Goal: Task Accomplishment & Management: Manage account settings

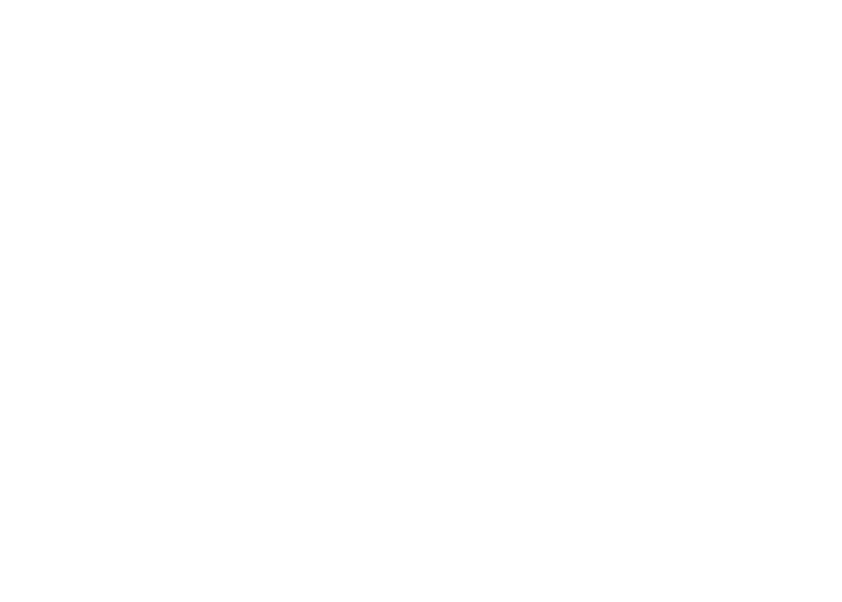
scroll to position [216, 4349]
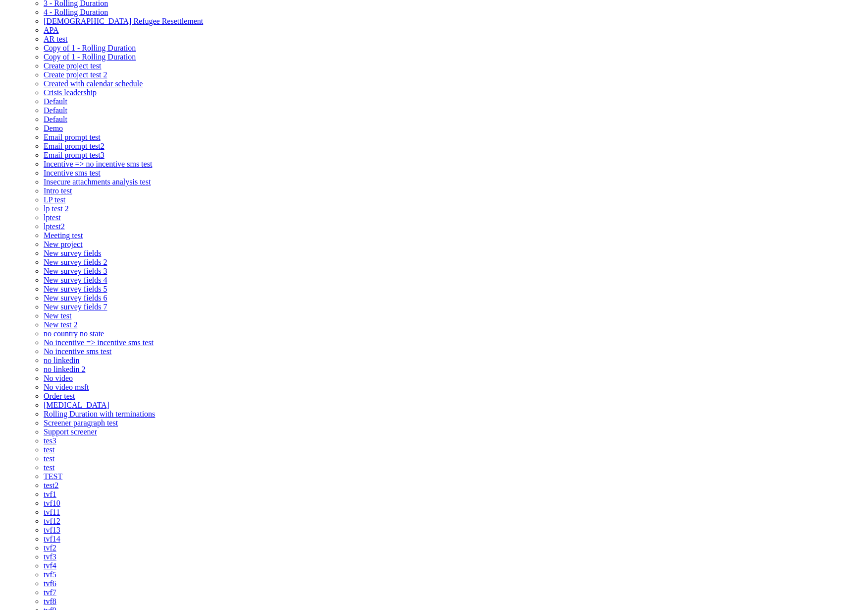
scroll to position [155, 0]
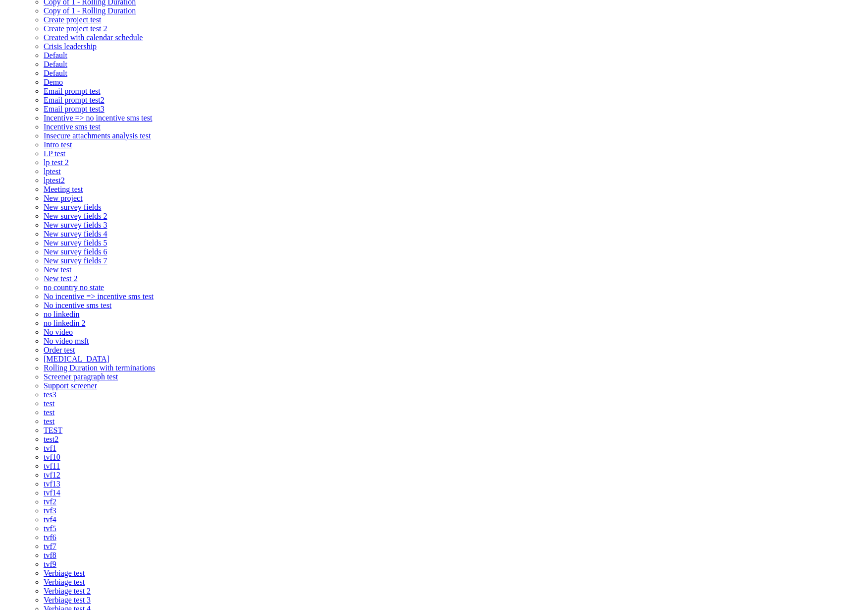
scroll to position [169, 0]
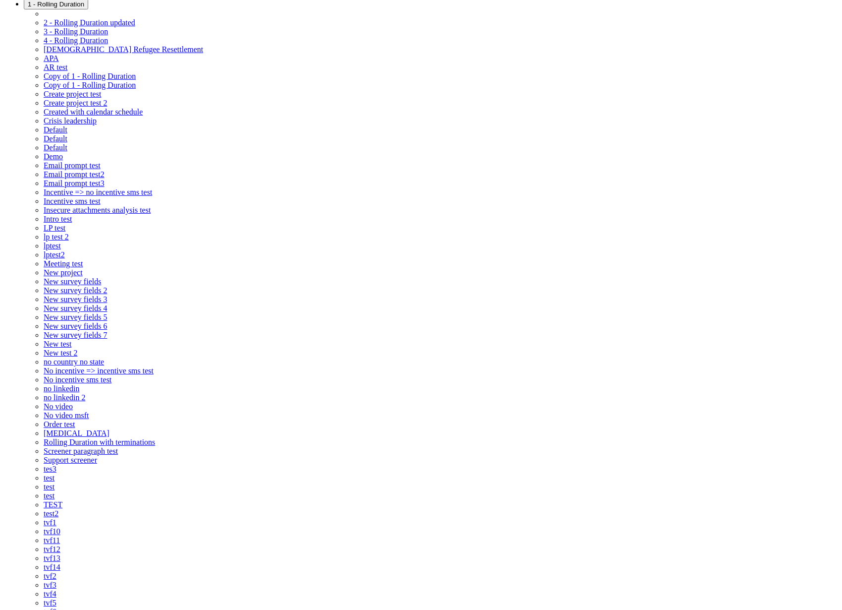
scroll to position [0, 0]
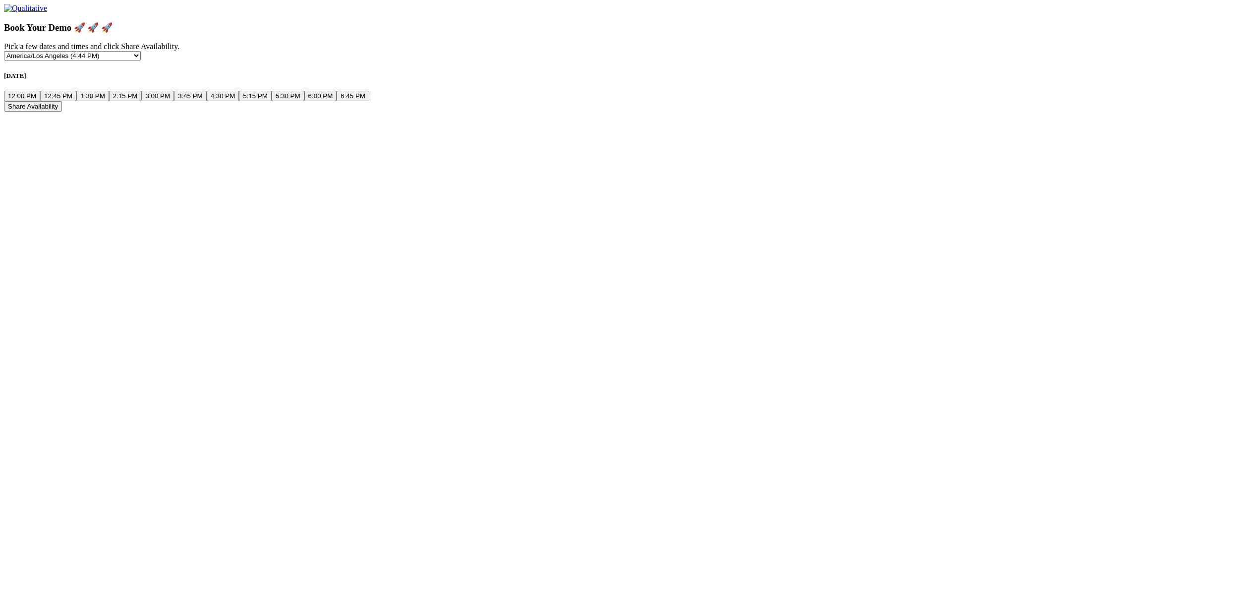
drag, startPoint x: 458, startPoint y: 128, endPoint x: 528, endPoint y: 139, distance: 70.6
click at [40, 101] on button "12:00 PM" at bounding box center [22, 96] width 36 height 10
click at [76, 101] on button "12:45 PM" at bounding box center [58, 96] width 36 height 10
drag, startPoint x: 547, startPoint y: 135, endPoint x: 561, endPoint y: 146, distance: 18.0
click at [109, 101] on button "1:30 PM" at bounding box center [92, 96] width 33 height 10
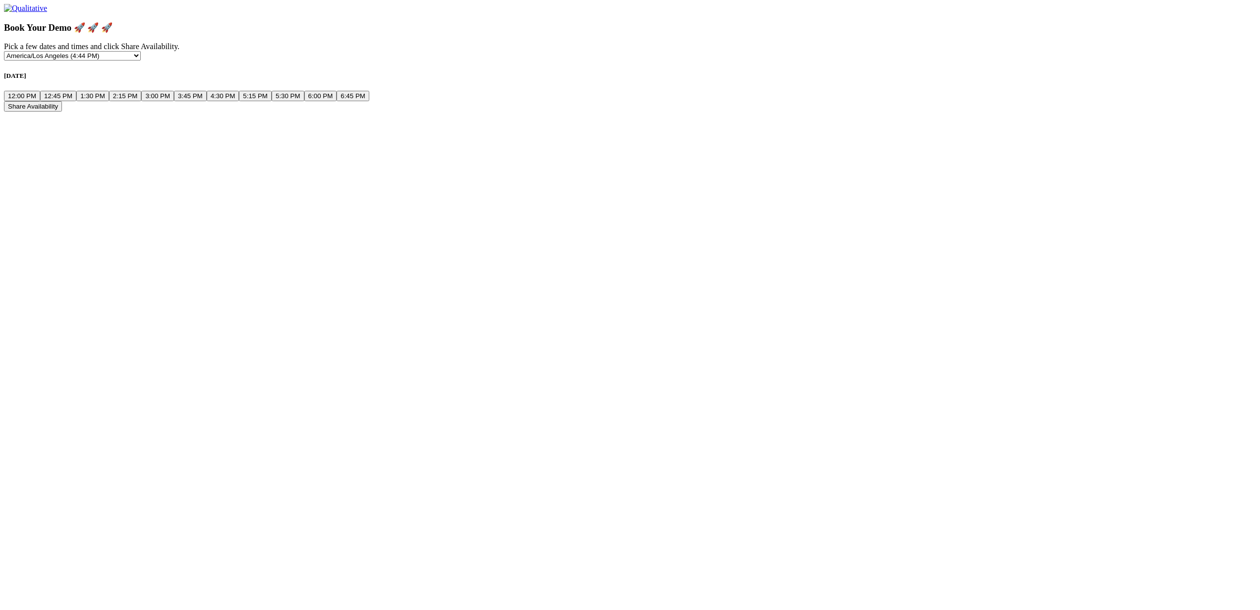
click at [62, 111] on button "Share Availability" at bounding box center [33, 106] width 58 height 10
click at [40, 101] on button "12:00 PM" at bounding box center [22, 96] width 36 height 10
click at [76, 101] on button "12:45 PM" at bounding box center [58, 96] width 36 height 10
click at [109, 101] on button "1:30 PM" at bounding box center [92, 96] width 33 height 10
click at [62, 111] on button "Share Availability" at bounding box center [33, 106] width 58 height 10
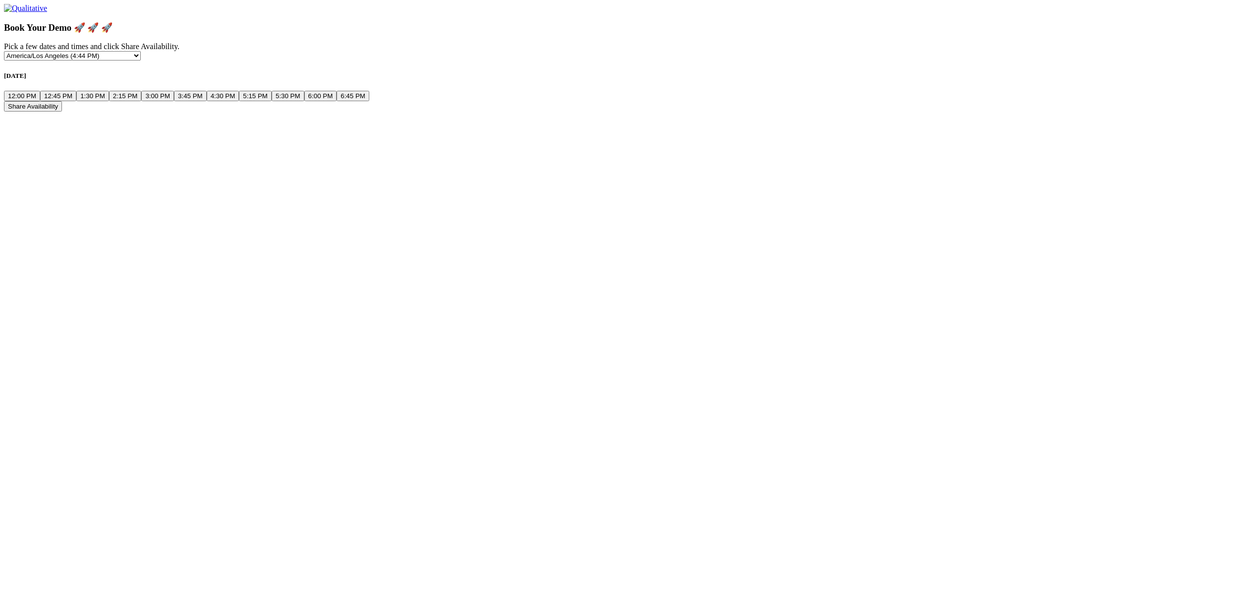
click at [40, 101] on button "12:00 PM" at bounding box center [22, 96] width 36 height 10
click at [76, 101] on button "12:45 PM" at bounding box center [58, 96] width 36 height 10
click at [109, 101] on button "1:30 PM" at bounding box center [92, 96] width 33 height 10
click at [62, 111] on button "Share Availability" at bounding box center [33, 106] width 58 height 10
click at [40, 101] on button "12:00 PM" at bounding box center [22, 96] width 36 height 10
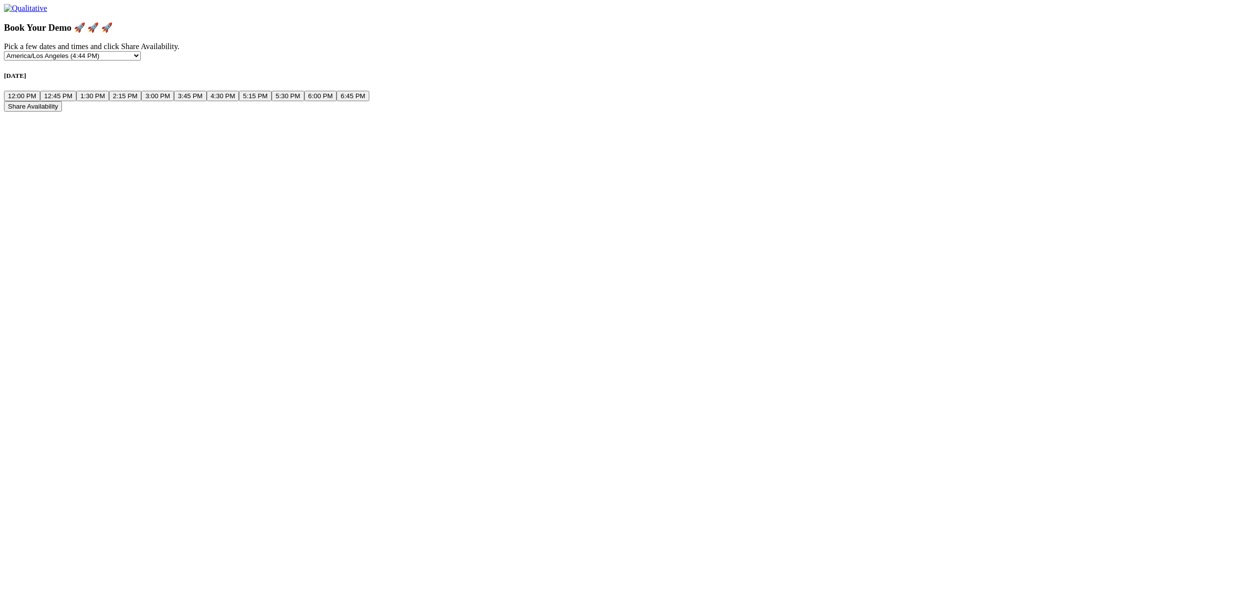
click at [76, 101] on button "12:45 PM" at bounding box center [58, 96] width 36 height 10
click at [109, 101] on button "1:30 PM" at bounding box center [92, 96] width 33 height 10
click at [62, 111] on button "Share Availability" at bounding box center [33, 106] width 58 height 10
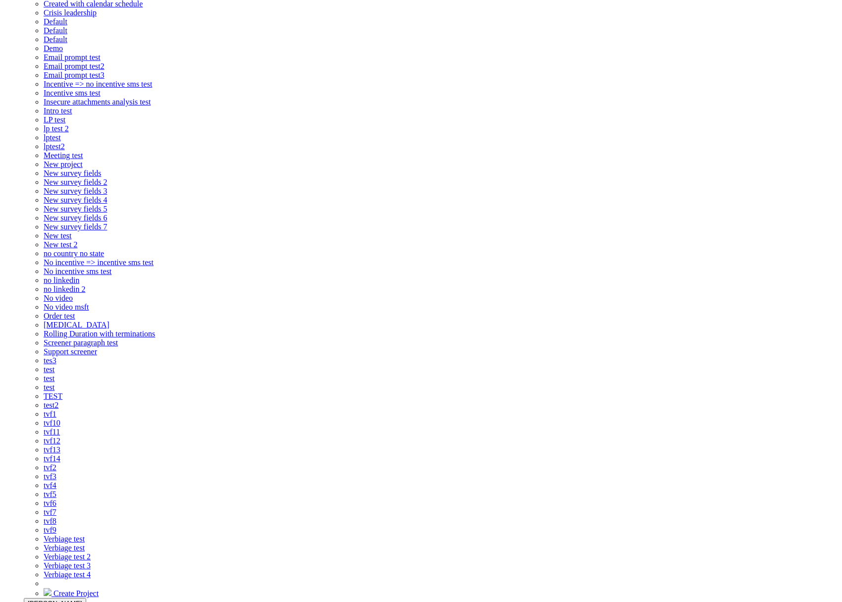
scroll to position [142, 0]
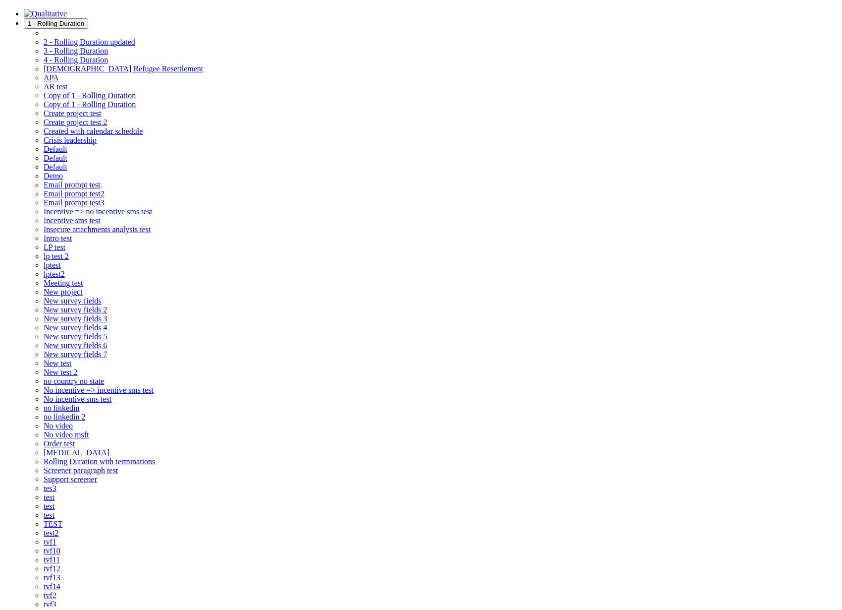
scroll to position [0, 0]
